Goal: Task Accomplishment & Management: Complete application form

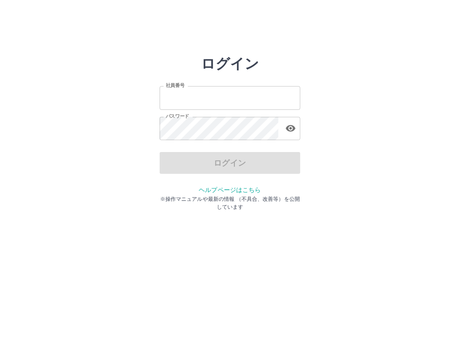
type input "*******"
click at [230, 164] on div "ログイン" at bounding box center [230, 163] width 141 height 22
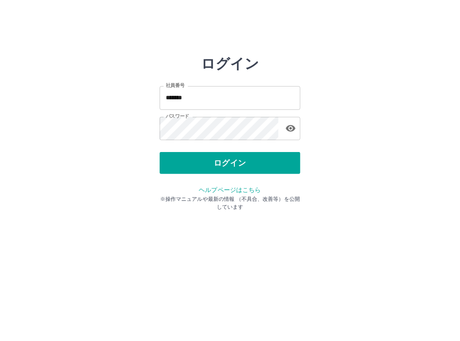
click at [230, 164] on button "ログイン" at bounding box center [230, 163] width 141 height 22
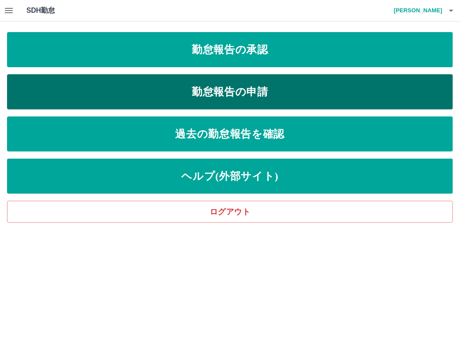
click at [244, 95] on link "勤怠報告の申請" at bounding box center [230, 91] width 446 height 35
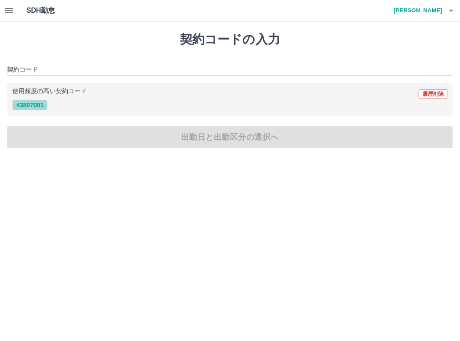
click at [29, 105] on button "43807001" at bounding box center [29, 105] width 35 height 11
type input "********"
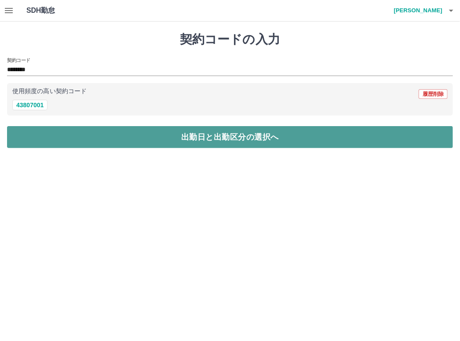
click at [118, 142] on button "出勤日と出勤区分の選択へ" at bounding box center [230, 137] width 446 height 22
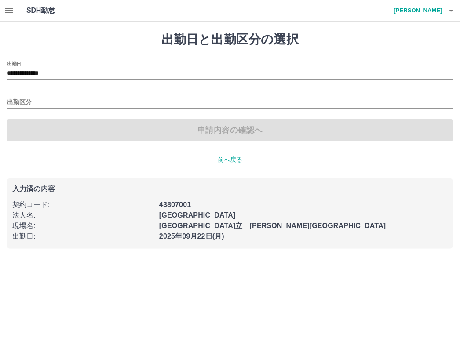
click at [43, 95] on div "出勤区分" at bounding box center [230, 99] width 446 height 18
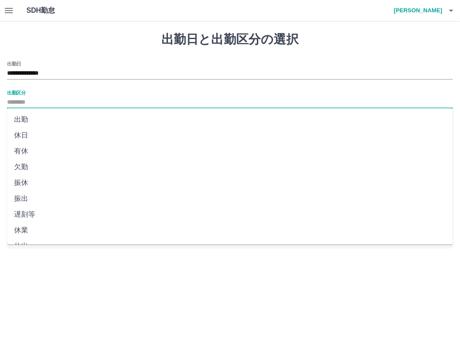
click at [47, 103] on input "出勤区分" at bounding box center [230, 102] width 446 height 11
click at [31, 119] on li "出勤" at bounding box center [230, 120] width 446 height 16
type input "**"
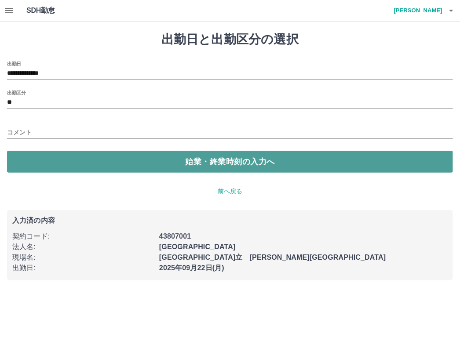
click at [66, 162] on button "始業・終業時刻の入力へ" at bounding box center [230, 162] width 446 height 22
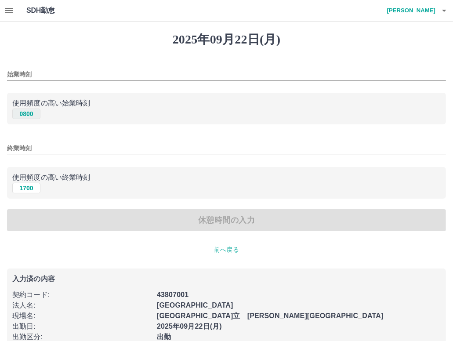
click at [32, 114] on button "0800" at bounding box center [26, 114] width 28 height 11
type input "****"
click at [25, 192] on button "1700" at bounding box center [26, 188] width 28 height 11
type input "****"
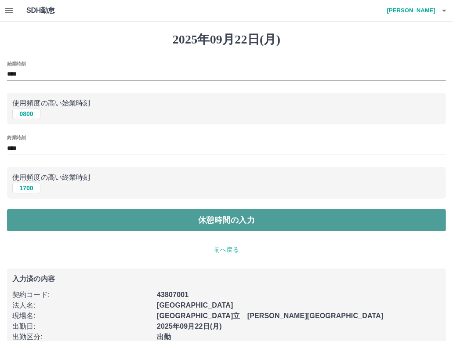
click at [66, 220] on button "休憩時間の入力" at bounding box center [226, 220] width 439 height 22
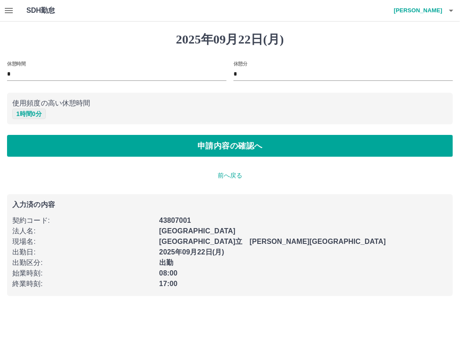
click at [33, 114] on button "1 時間 0 分" at bounding box center [28, 114] width 33 height 11
type input "*"
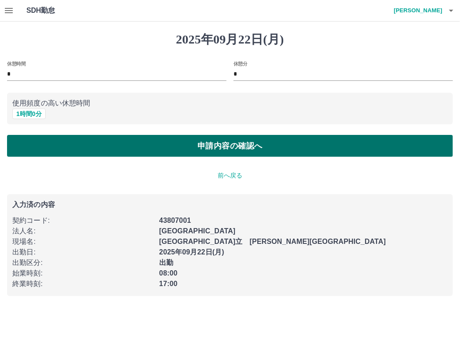
click at [89, 147] on button "申請内容の確認へ" at bounding box center [230, 146] width 446 height 22
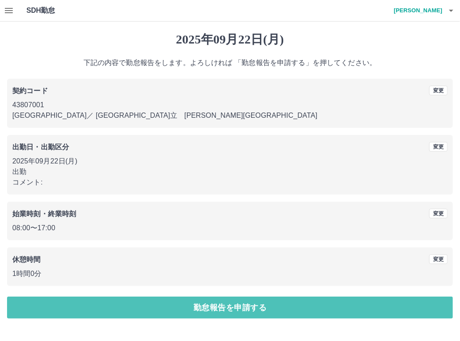
click at [268, 310] on button "勤怠報告を申請する" at bounding box center [230, 308] width 446 height 22
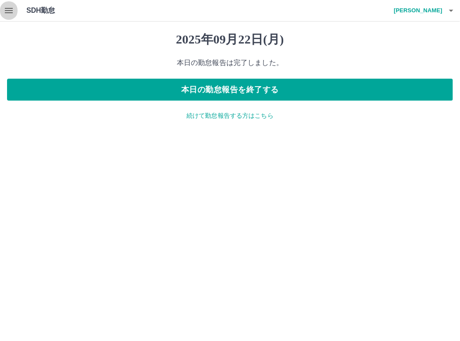
click at [4, 12] on icon "button" at bounding box center [9, 10] width 11 height 11
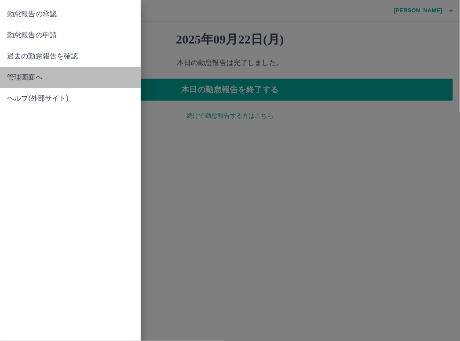
click at [35, 80] on span "管理画面へ" at bounding box center [70, 77] width 127 height 11
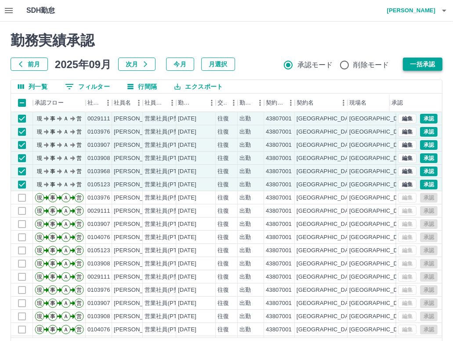
click at [424, 66] on button "一括承認" at bounding box center [423, 64] width 40 height 13
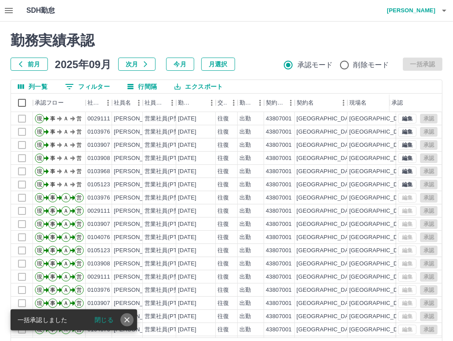
click at [127, 319] on icon "close" at bounding box center [126, 319] width 5 height 5
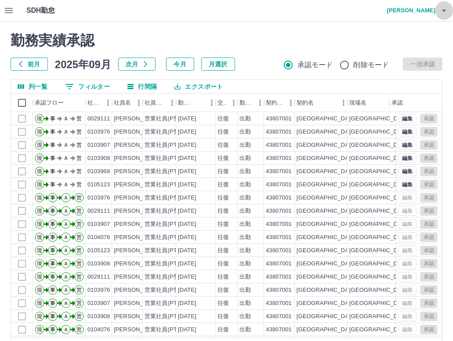
click at [445, 13] on icon "button" at bounding box center [444, 10] width 11 height 11
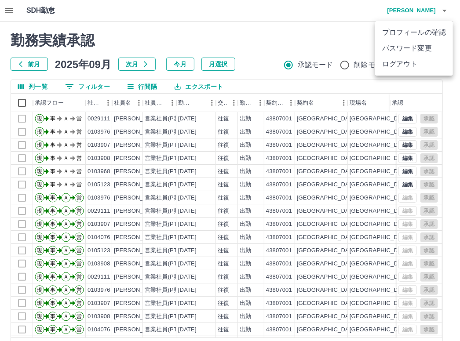
click at [427, 63] on li "ログアウト" at bounding box center [414, 64] width 78 height 16
